Goal: Navigation & Orientation: Understand site structure

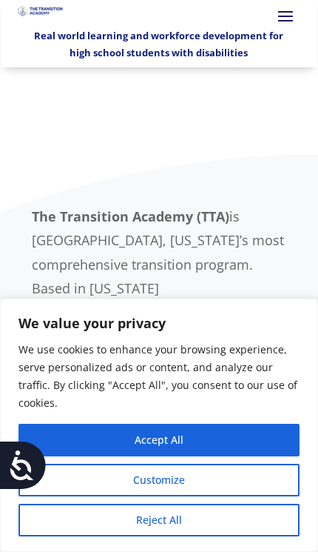
click at [175, 439] on button "Accept All" at bounding box center [159, 439] width 281 height 33
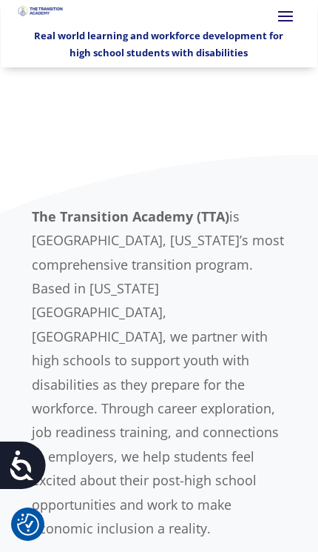
click at [284, 24] on span at bounding box center [286, 16] width 24 height 24
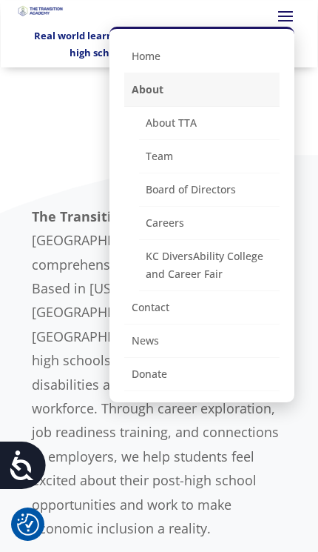
click at [189, 125] on link "About TTA" at bounding box center [209, 123] width 141 height 33
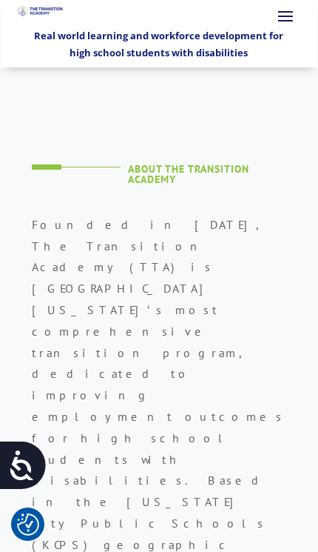
click at [284, 23] on span at bounding box center [286, 16] width 24 height 24
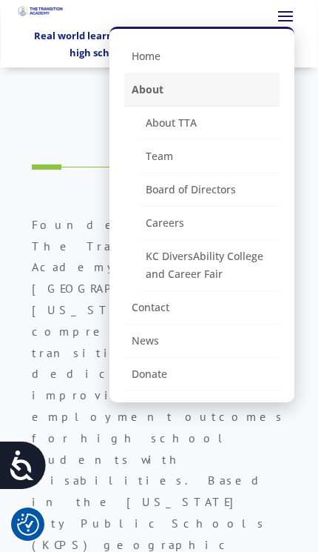
click at [170, 161] on link "Team" at bounding box center [209, 156] width 141 height 33
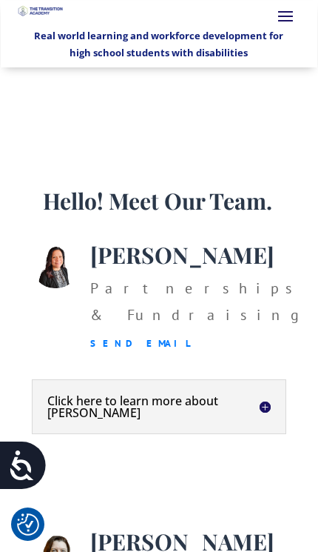
click at [289, 21] on span at bounding box center [286, 16] width 24 height 24
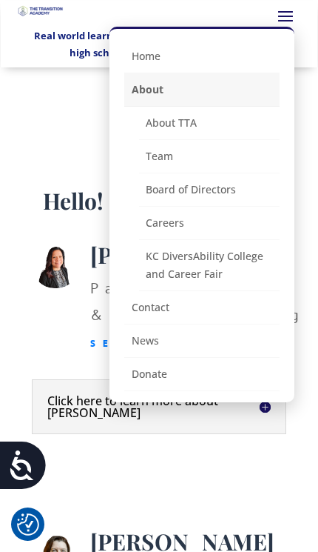
click at [205, 269] on link "KC DiversAbility College and Career Fair" at bounding box center [209, 265] width 141 height 51
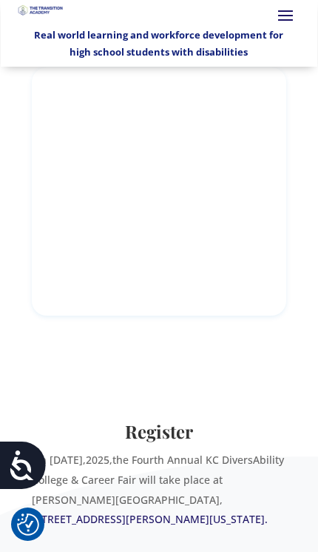
scroll to position [319, 0]
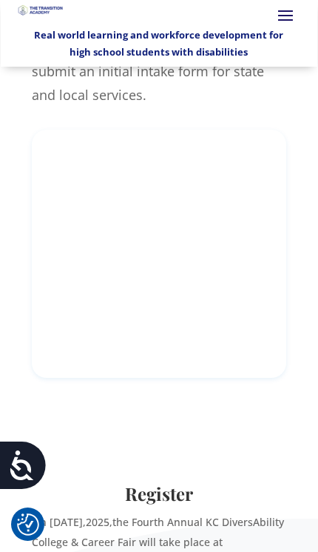
click at [289, 19] on span at bounding box center [286, 15] width 24 height 24
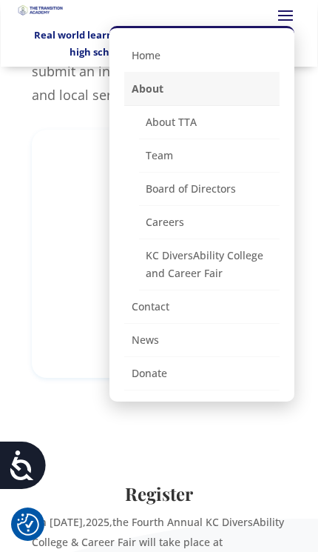
click at [153, 344] on link "News" at bounding box center [201, 340] width 155 height 33
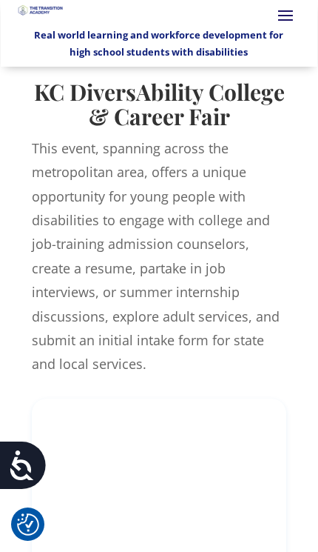
scroll to position [0, 0]
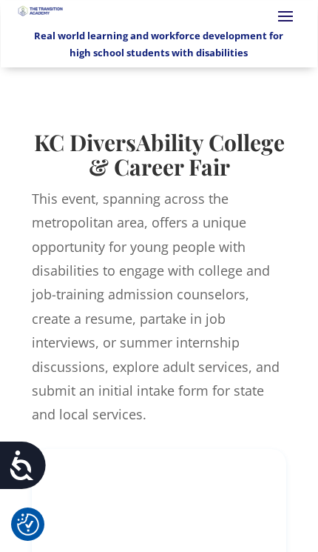
click at [287, 25] on span at bounding box center [286, 16] width 24 height 24
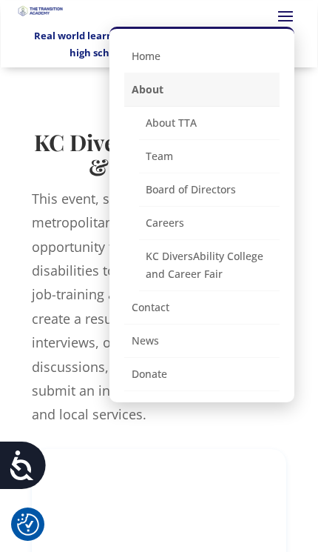
click at [179, 234] on link "Careers" at bounding box center [209, 223] width 141 height 33
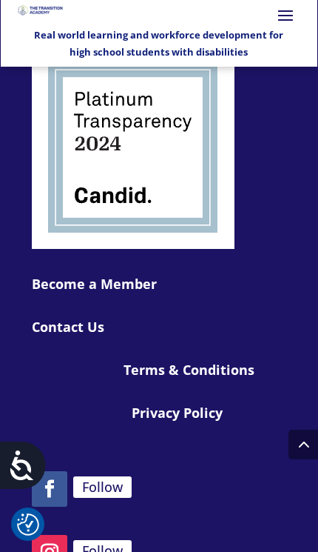
scroll to position [2782, 0]
